Goal: Information Seeking & Learning: Learn about a topic

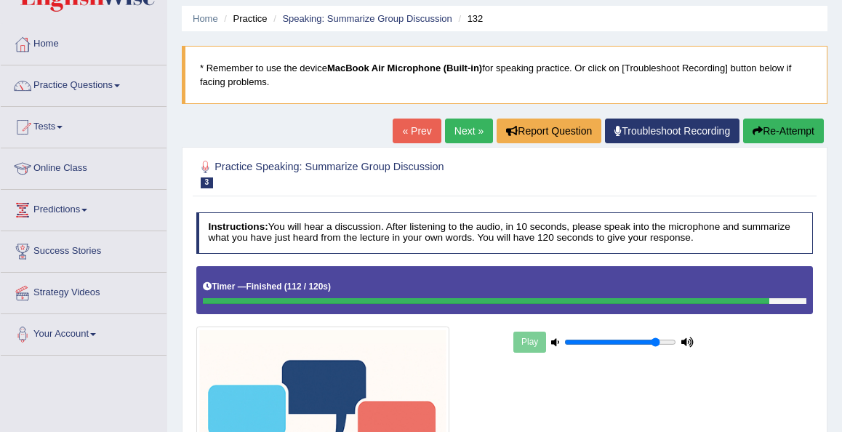
click at [456, 131] on link "Next »" at bounding box center [469, 131] width 48 height 25
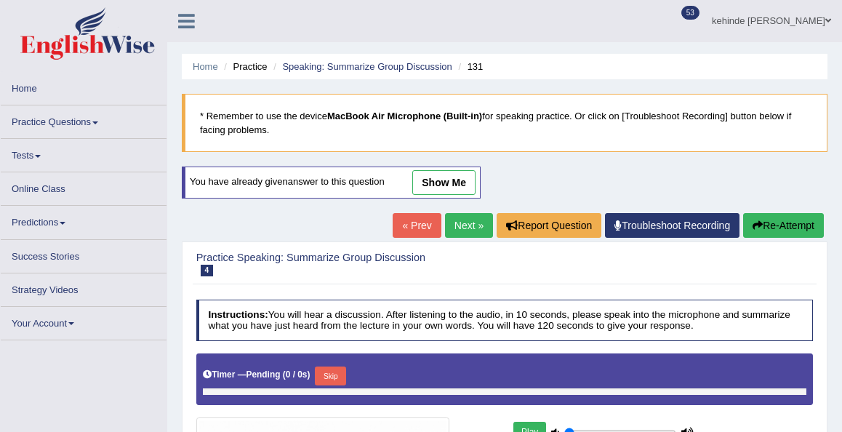
type input "0.85"
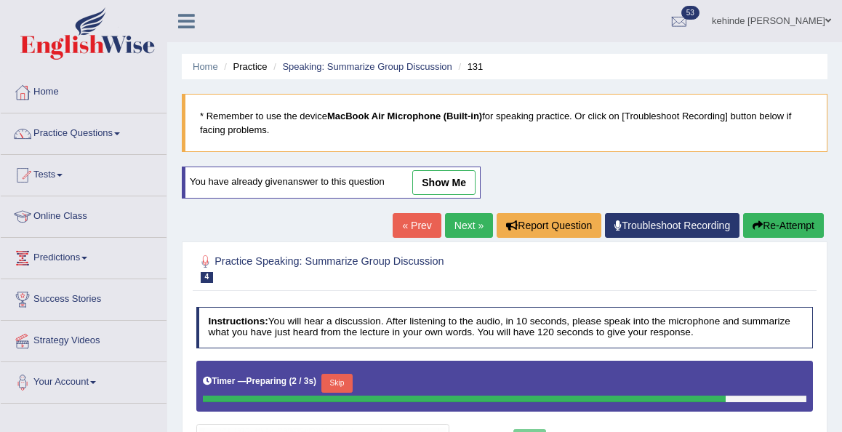
click at [458, 222] on link "Next »" at bounding box center [469, 225] width 48 height 25
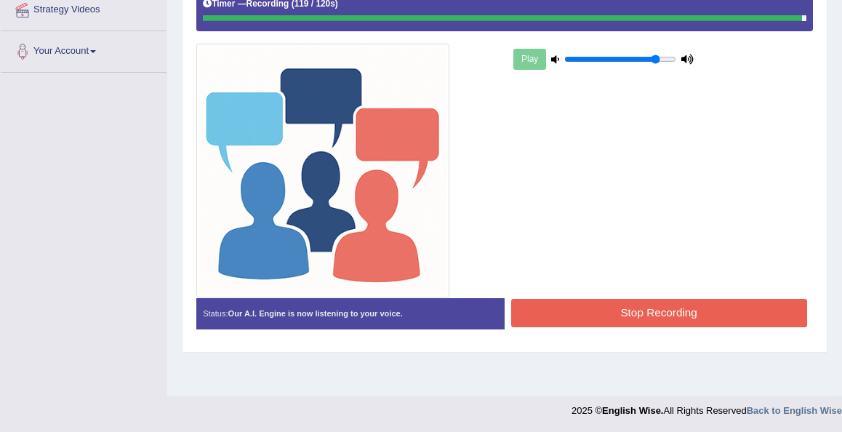
scroll to position [332, 0]
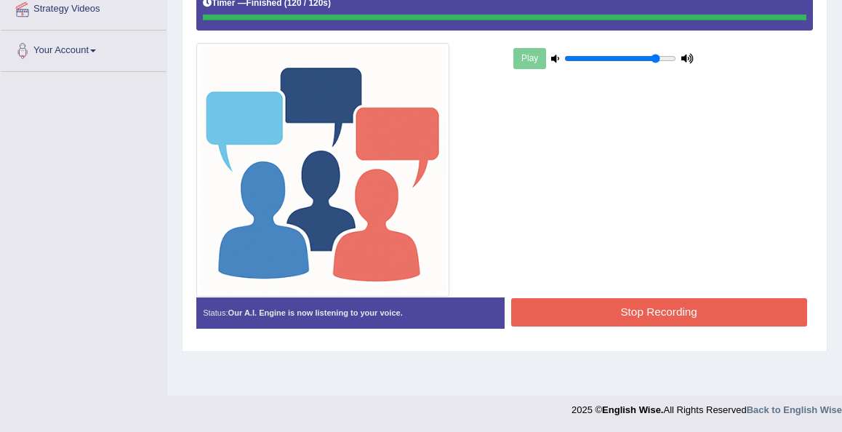
click at [558, 322] on button "Stop Recording" at bounding box center [659, 312] width 296 height 28
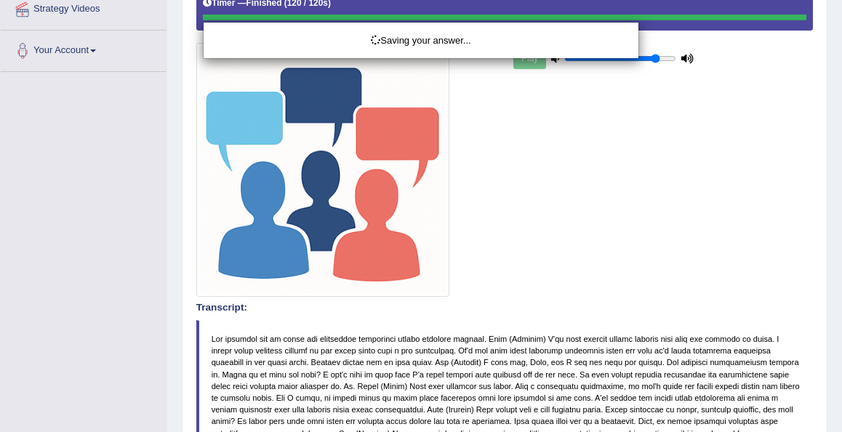
click at [765, 256] on div "Saving your answer..." at bounding box center [421, 216] width 842 height 432
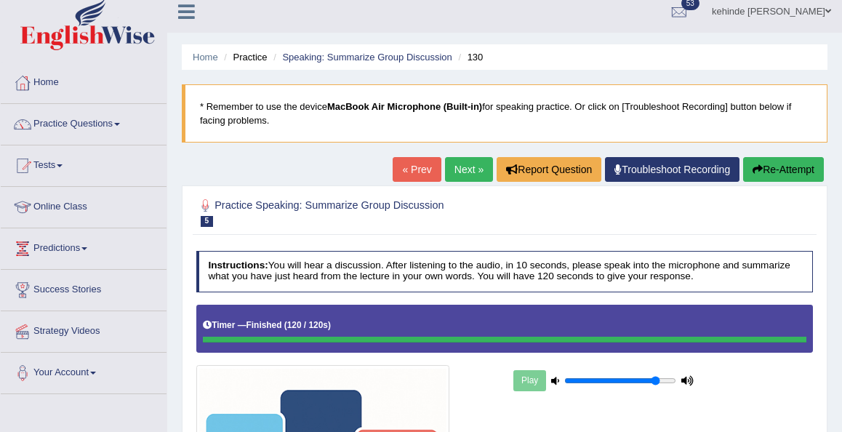
scroll to position [0, 0]
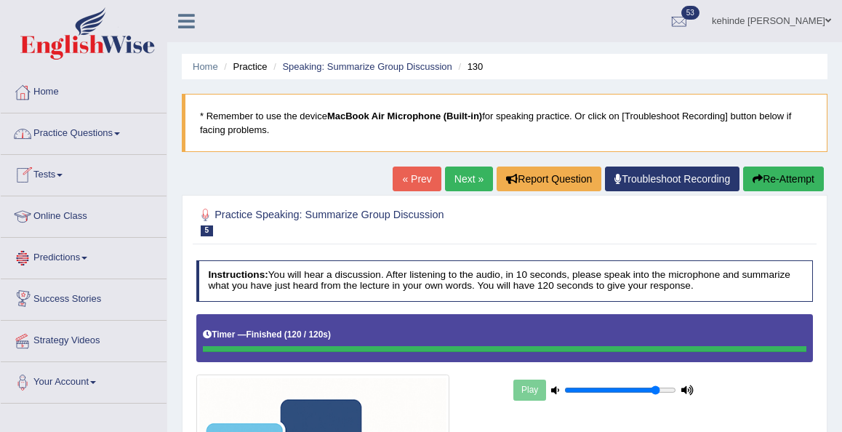
click at [60, 137] on link "Practice Questions" at bounding box center [84, 131] width 166 height 36
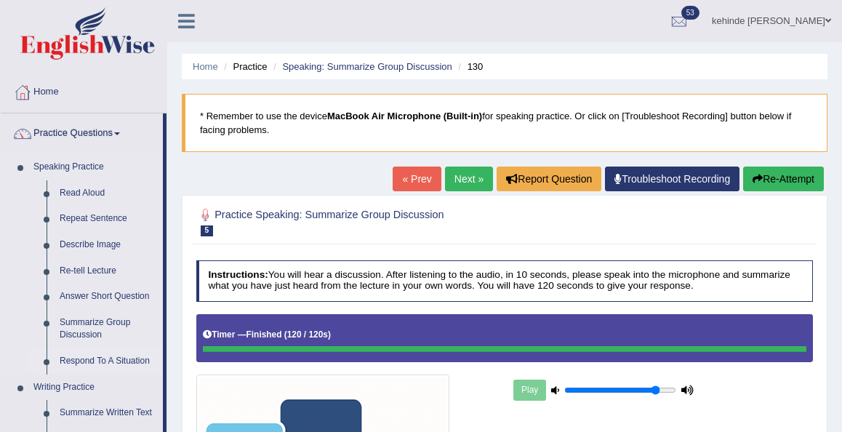
click at [93, 366] on link "Respond To A Situation" at bounding box center [108, 361] width 110 height 26
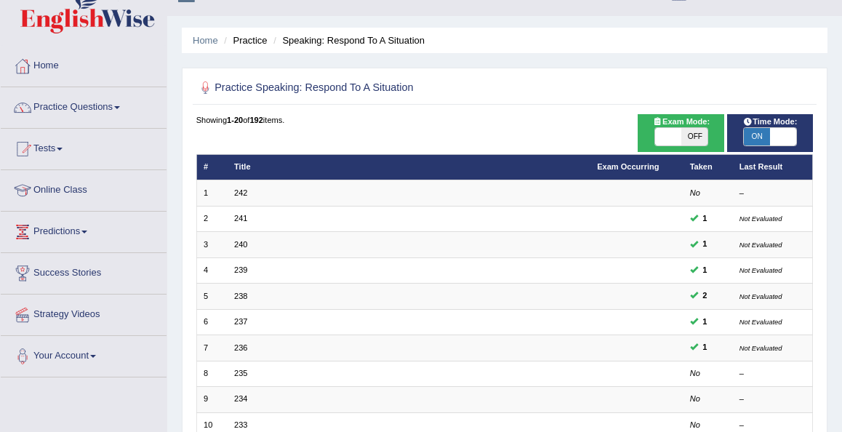
scroll to position [29, 0]
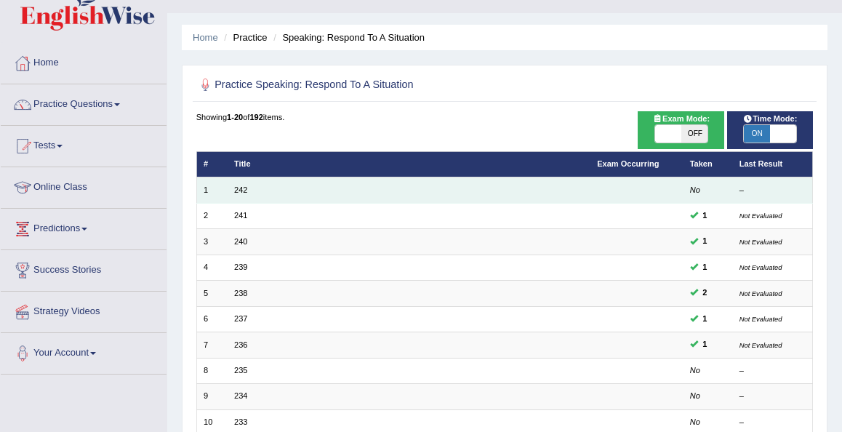
click at [260, 193] on td "242" at bounding box center [409, 189] width 363 height 25
click at [693, 192] on em "No" at bounding box center [695, 190] width 10 height 9
click at [259, 194] on td "242" at bounding box center [409, 189] width 363 height 25
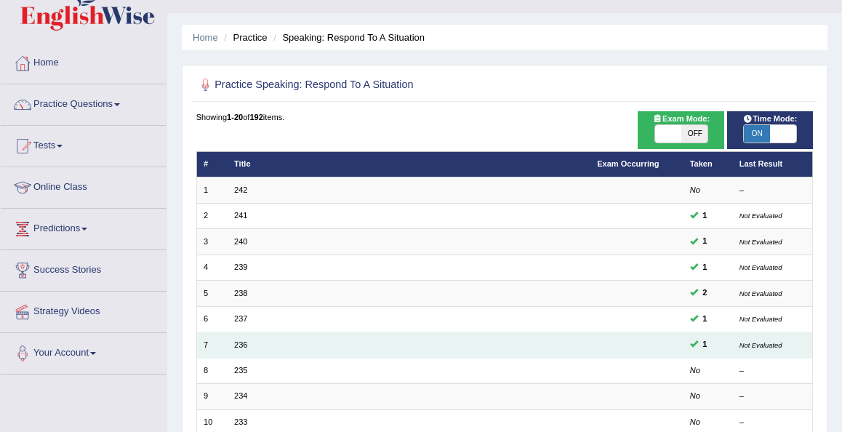
click at [247, 340] on td "236" at bounding box center [409, 344] width 363 height 25
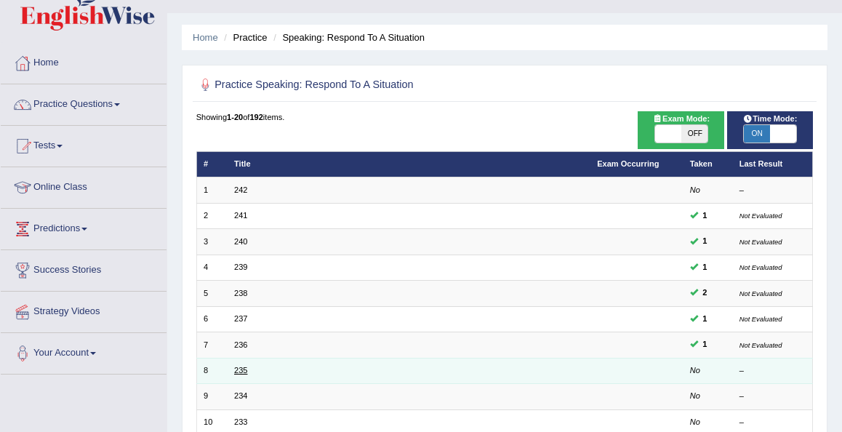
click at [240, 368] on link "235" at bounding box center [240, 370] width 13 height 9
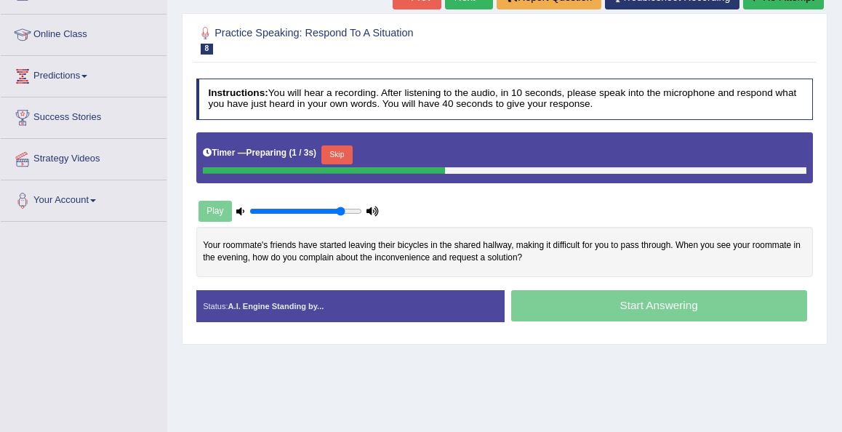
scroll to position [197, 0]
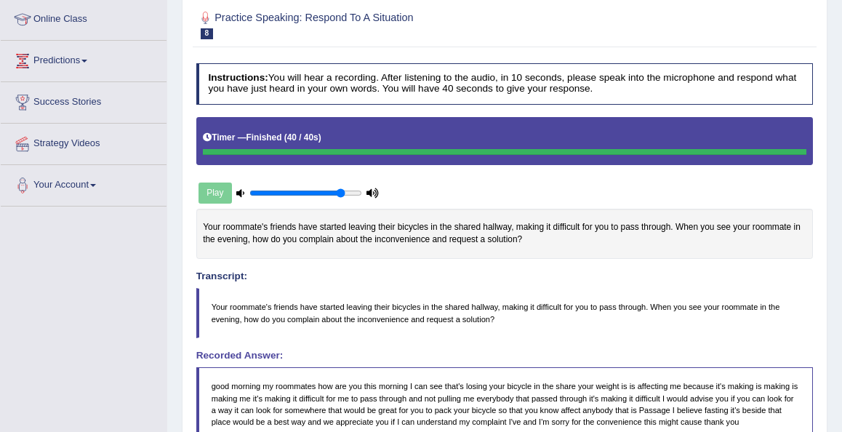
click at [825, 313] on div "Practice Speaking: Respond To A Situation 8 235 Instructions: You will hear a r…" at bounding box center [505, 378] width 646 height 761
